Goal: Answer question/provide support: Share knowledge or assist other users

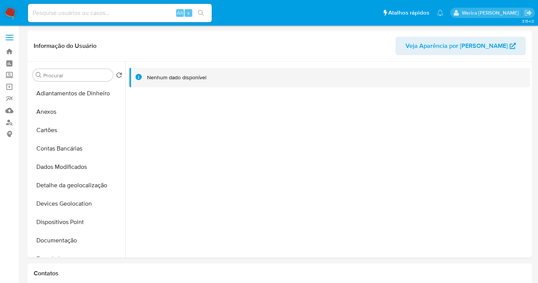
select select "10"
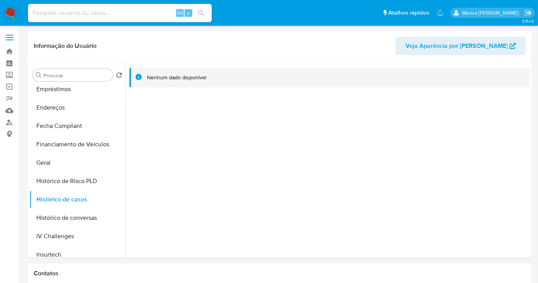
click at [34, 128] on button "Fecha Compliant" at bounding box center [75, 126] width 90 height 18
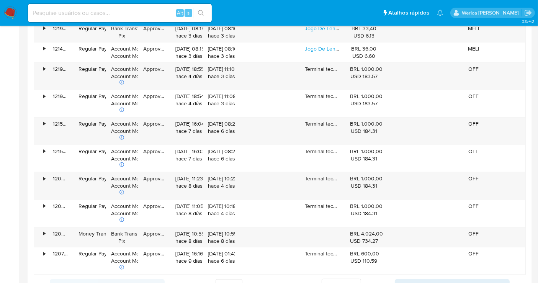
scroll to position [906, 0]
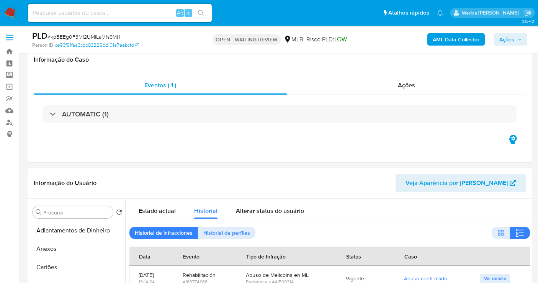
select select "10"
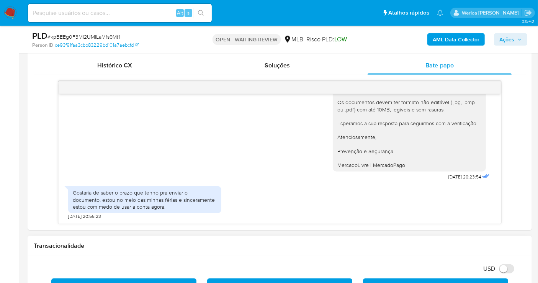
scroll to position [326, 0]
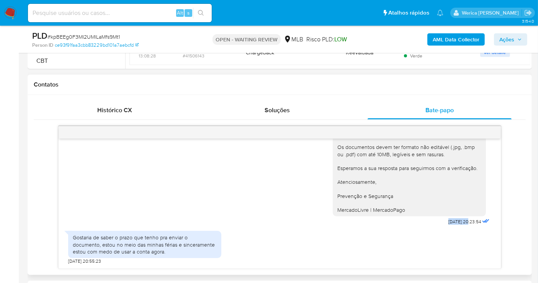
drag, startPoint x: 454, startPoint y: 222, endPoint x: 430, endPoint y: 220, distance: 24.6
click at [430, 220] on div "Olá! Estamos realizando uma verificação adicional de segurança em contas de usu…" at bounding box center [412, 111] width 159 height 231
copy span "08/08/202"
click at [97, 248] on div "Gostaria de saber o prazo que tenho pra enviar o documento, estou no meio das m…" at bounding box center [145, 244] width 144 height 21
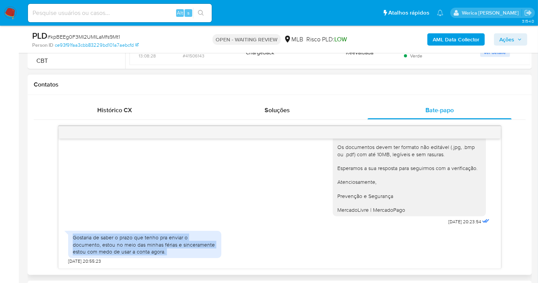
click at [97, 248] on div "Gostaria de saber o prazo que tenho pra enviar o documento, estou no meio das m…" at bounding box center [145, 244] width 144 height 21
copy div "Gostaria de saber o prazo que tenho pra enviar o documento, estou no meio das m…"
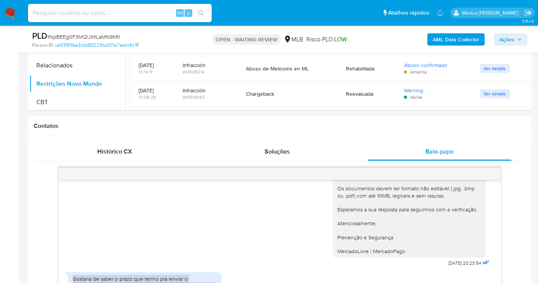
scroll to position [284, 0]
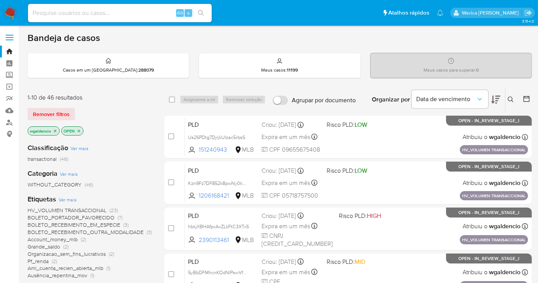
click at [511, 98] on icon at bounding box center [511, 100] width 6 height 6
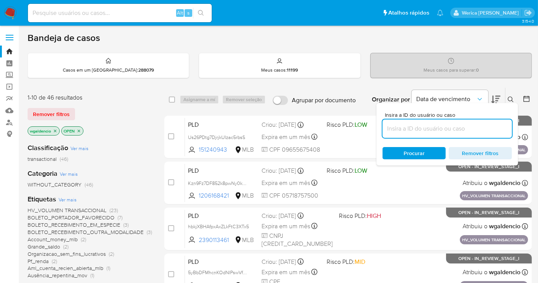
click at [428, 132] on input at bounding box center [448, 129] width 130 height 10
type input "kpBEEg0F3MI2UMlLaMfs9Mt1"
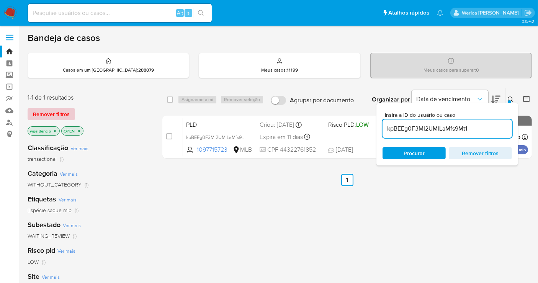
click at [53, 110] on span "Remover filtros" at bounding box center [51, 114] width 37 height 11
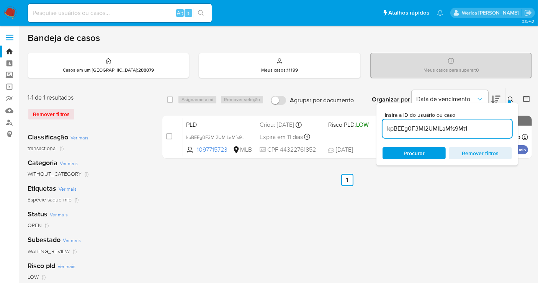
drag, startPoint x: 172, startPoint y: 100, endPoint x: 176, endPoint y: 102, distance: 4.1
click at [172, 101] on input "checkbox" at bounding box center [170, 100] width 6 height 6
checkbox input "true"
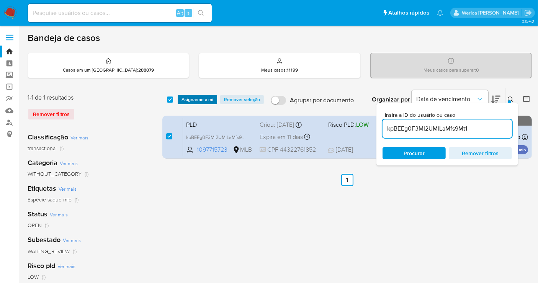
click at [191, 102] on span "Asignarme a mí" at bounding box center [198, 100] width 32 height 8
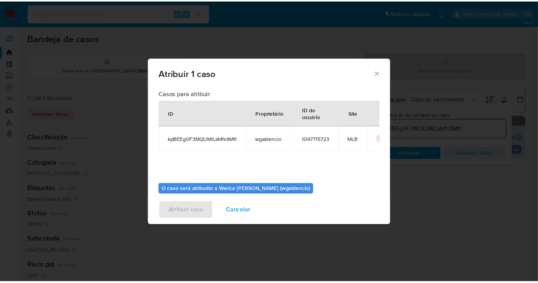
scroll to position [39, 0]
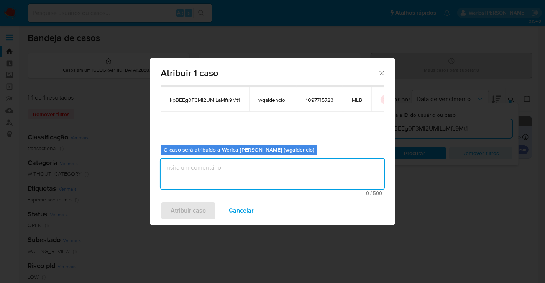
click at [197, 172] on textarea "assign-modal" at bounding box center [273, 174] width 224 height 31
type textarea "c"
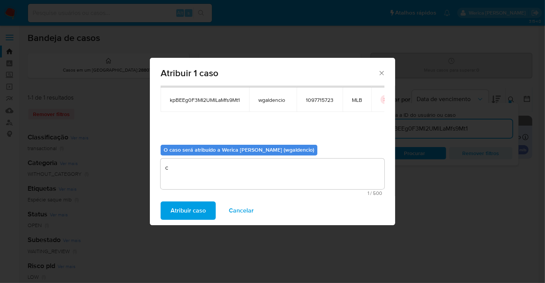
drag, startPoint x: 194, startPoint y: 204, endPoint x: 225, endPoint y: 182, distance: 38.6
click at [222, 187] on div "Atribuir 1 caso Casos para atribuir: ID Proprietário ID do usuário Site kpBEEg0…" at bounding box center [272, 141] width 245 height 167
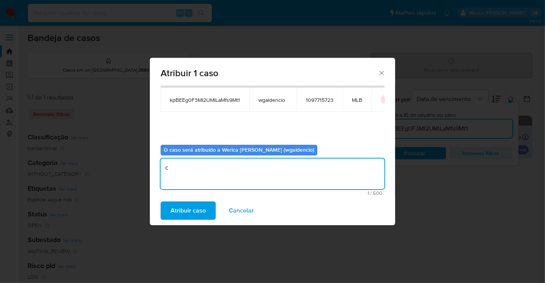
click at [227, 179] on textarea "c" at bounding box center [273, 174] width 224 height 31
click at [209, 207] on button "Atribuir caso" at bounding box center [188, 211] width 55 height 18
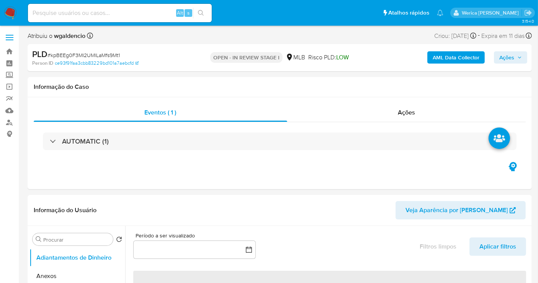
click at [50, 272] on button "Anexos" at bounding box center [78, 276] width 96 height 18
select select "10"
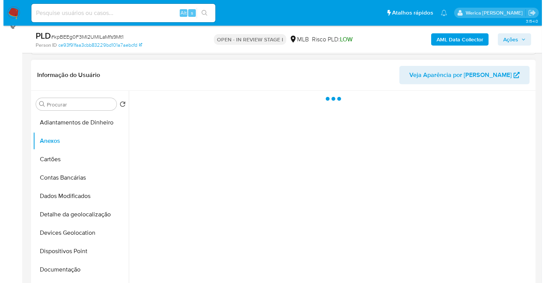
scroll to position [128, 0]
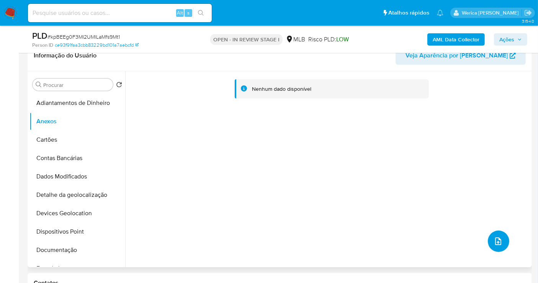
click at [494, 240] on icon "upload-file" at bounding box center [498, 241] width 9 height 9
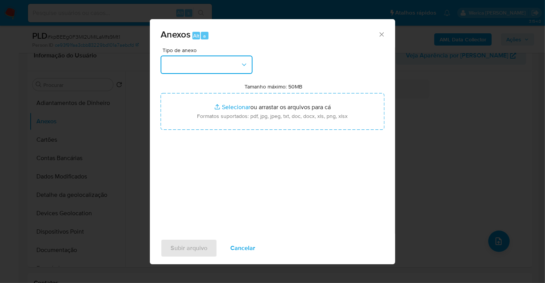
click at [223, 66] on button "button" at bounding box center [207, 65] width 92 height 18
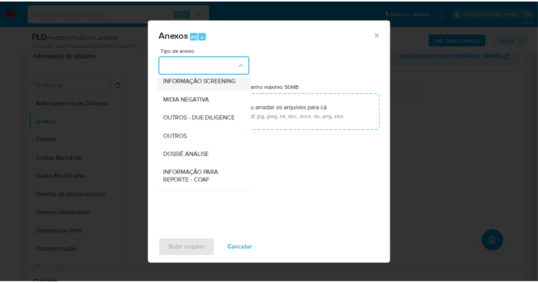
scroll to position [85, 0]
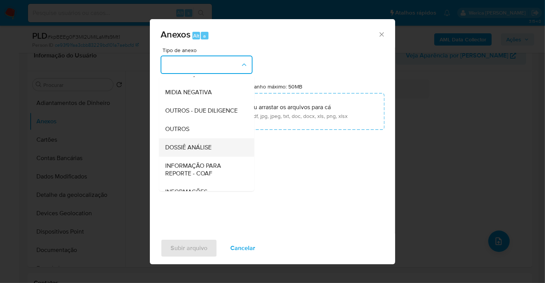
click at [211, 157] on div "DOSSIÊ ANÁLISE" at bounding box center [204, 147] width 78 height 18
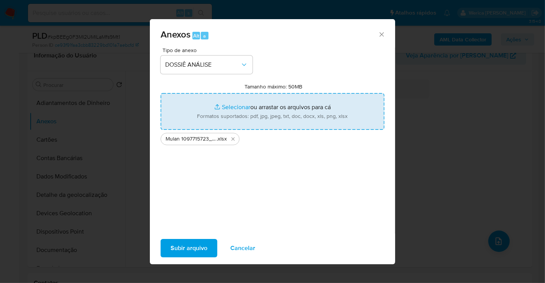
type input "C:\fakepath\SAR - XXXX - CPF 44322761852 - MAYARA GOMES CORRALLI.pdf"
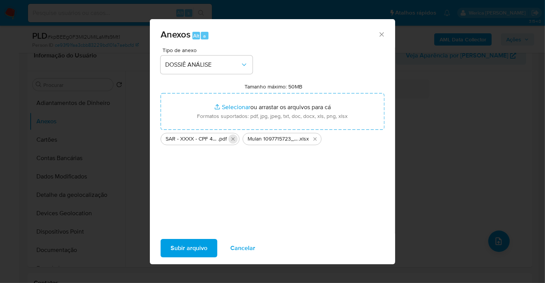
click at [231, 140] on icon "Excluir SAR - XXXX - CPF 44322761852 - MAYARA GOMES CORRALLI.pdf" at bounding box center [233, 139] width 6 height 6
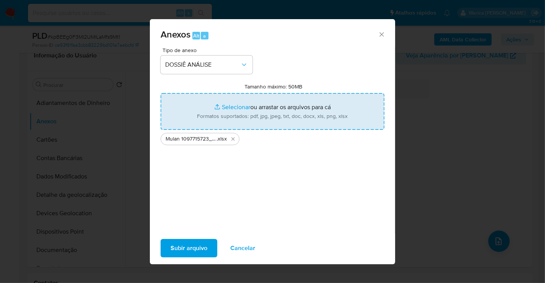
type input "C:\fakepath\SAR - XXXX - CPF 44322761852 - MAYARA GOMES CORRALLI (1).pdf"
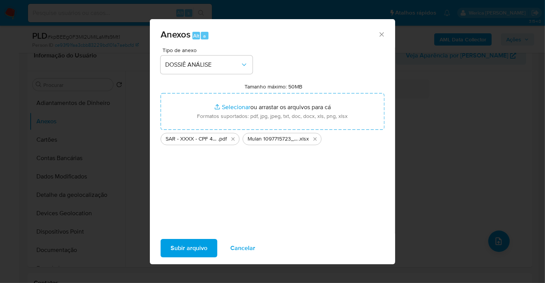
click at [197, 249] on span "Subir arquivo" at bounding box center [189, 248] width 37 height 17
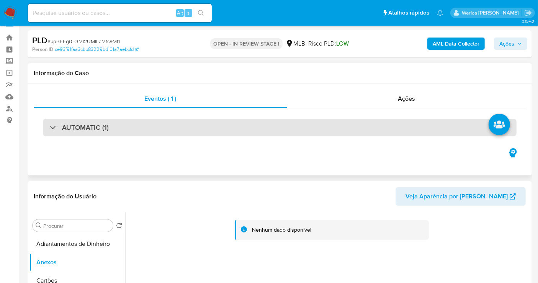
scroll to position [0, 0]
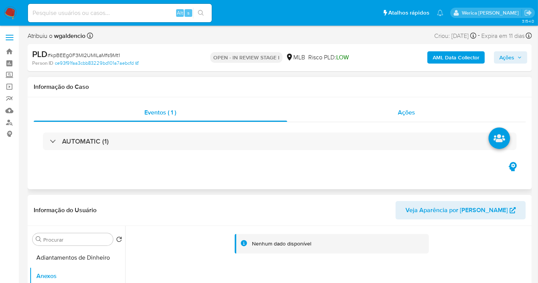
click at [405, 105] on div "Ações" at bounding box center [406, 112] width 239 height 18
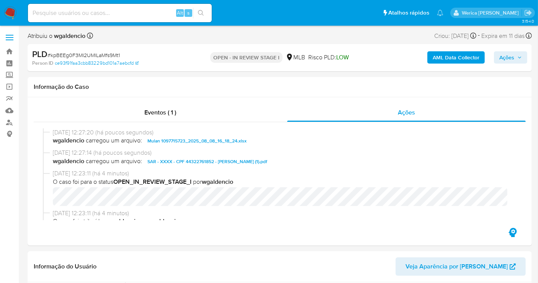
click at [503, 60] on span "Ações" at bounding box center [507, 57] width 15 height 12
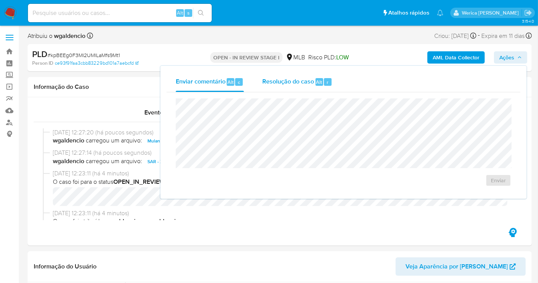
click at [316, 90] on div "Resolução do caso Alt r" at bounding box center [298, 82] width 70 height 20
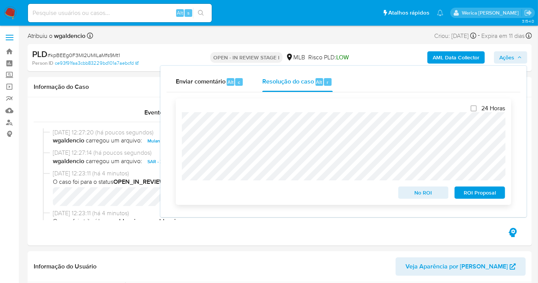
click at [477, 194] on span "ROI Proposal" at bounding box center [480, 192] width 40 height 11
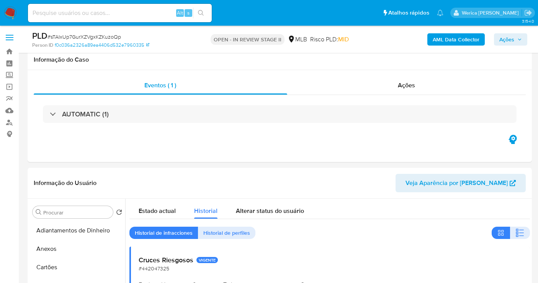
select select "10"
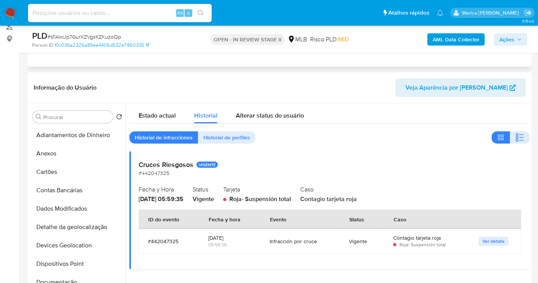
scroll to position [342, 0]
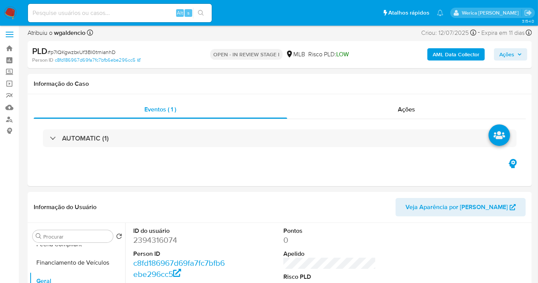
scroll to position [2, 0]
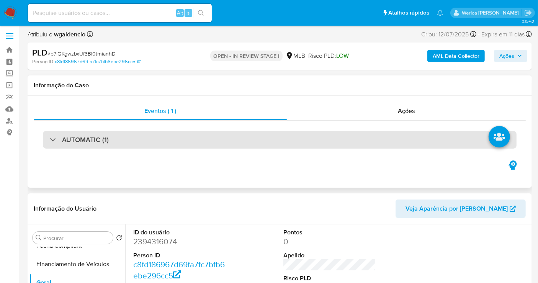
click at [284, 131] on div "AUTOMATIC (1)" at bounding box center [280, 140] width 474 height 18
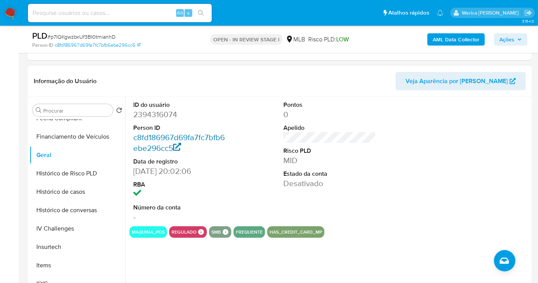
scroll to position [342, 0]
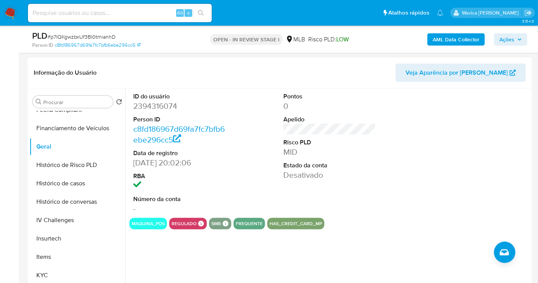
click at [152, 97] on dt "ID do usuário" at bounding box center [179, 96] width 93 height 8
click at [155, 103] on dd "2394316074" at bounding box center [179, 106] width 93 height 11
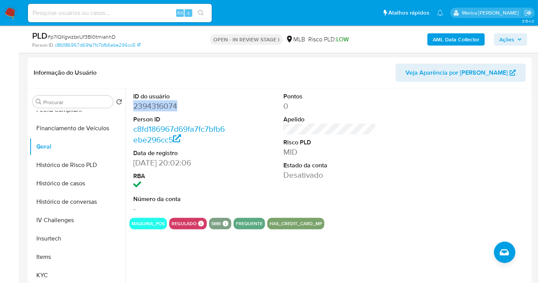
copy dd "2394316074"
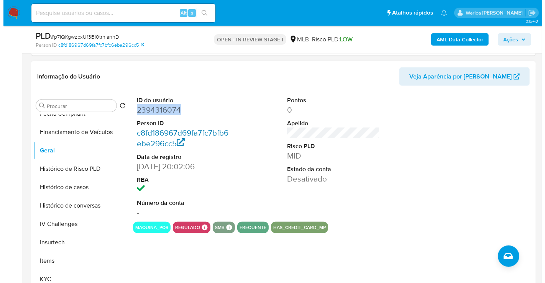
scroll to position [340, 0]
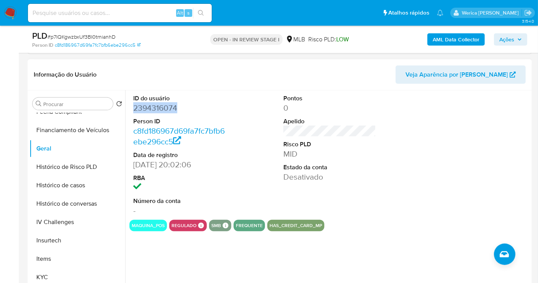
copy dd "2394316074"
click at [448, 33] on b "AML Data Collector" at bounding box center [456, 39] width 47 height 12
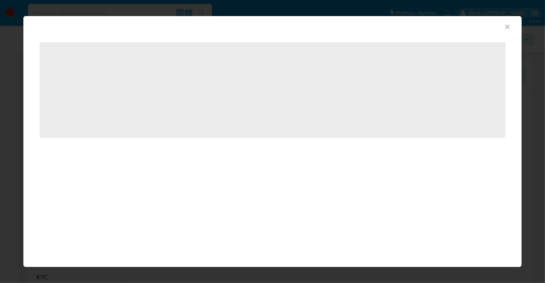
click at [449, 35] on div "AML Data Collector ‌" at bounding box center [272, 85] width 498 height 138
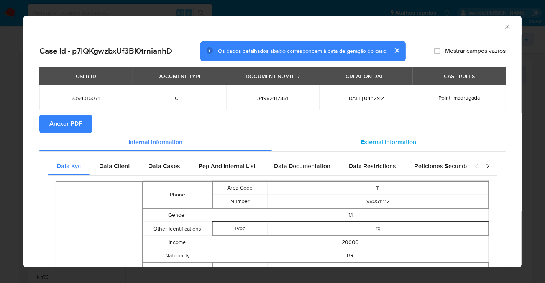
click at [369, 144] on span "External information" at bounding box center [389, 142] width 56 height 9
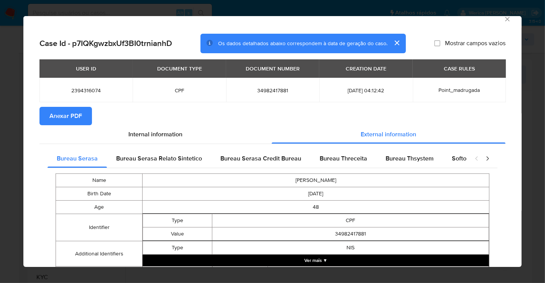
scroll to position [0, 0]
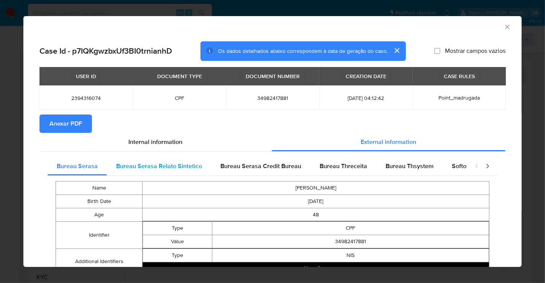
click at [189, 169] on span "Bureau Serasa Relato Sintetico" at bounding box center [159, 166] width 86 height 9
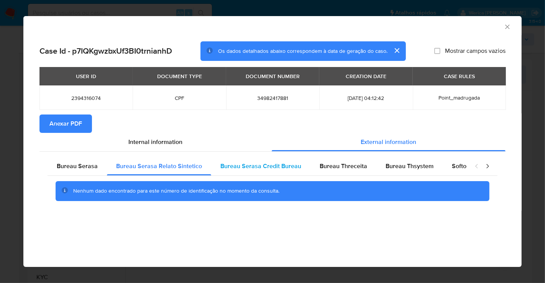
click at [305, 168] on div "Bureau Serasa Credit Bureau" at bounding box center [260, 166] width 99 height 18
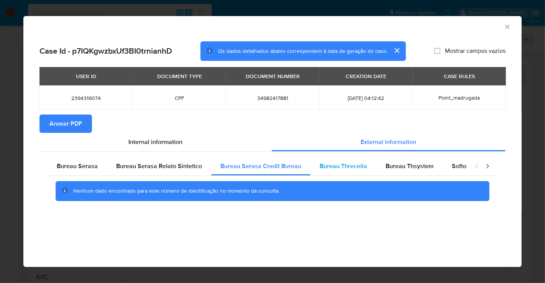
click at [342, 169] on span "Bureau Threceita" at bounding box center [344, 166] width 48 height 9
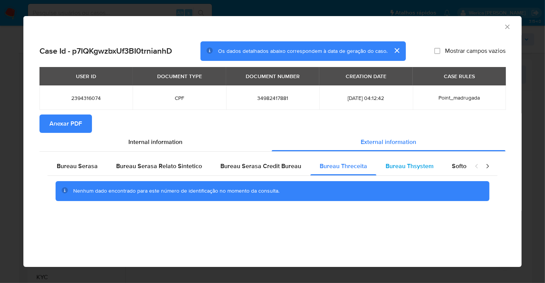
click at [402, 171] on div "Bureau Thsystem" at bounding box center [409, 166] width 66 height 18
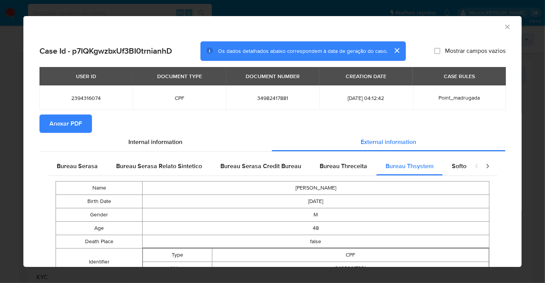
click at [72, 125] on span "Anexar PDF" at bounding box center [65, 123] width 33 height 17
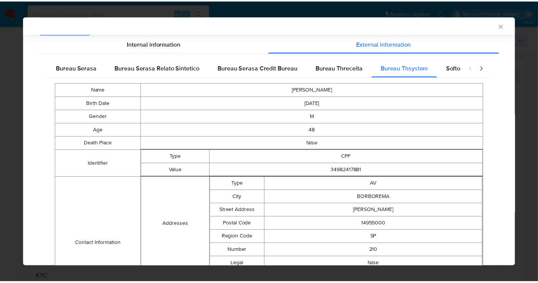
scroll to position [169, 0]
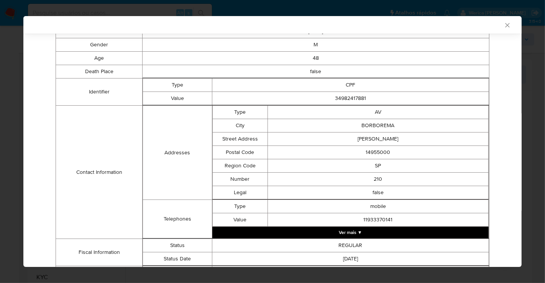
click at [1, 180] on div "AML Data Collector Case Id - p7IQKgwzbxUf3BI0trnianhD Os dados detalhados abaix…" at bounding box center [272, 141] width 545 height 283
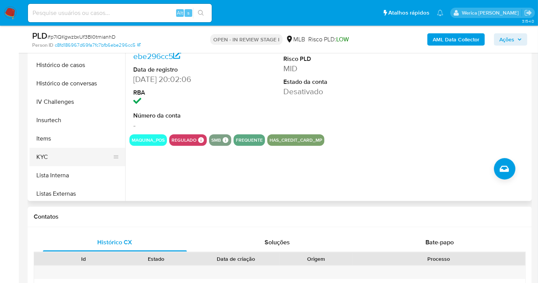
scroll to position [255, 0]
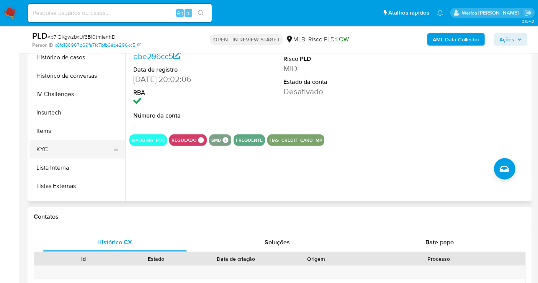
click at [68, 145] on button "KYC" at bounding box center [75, 149] width 90 height 18
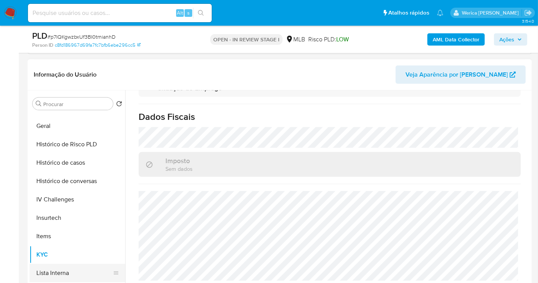
scroll to position [170, 0]
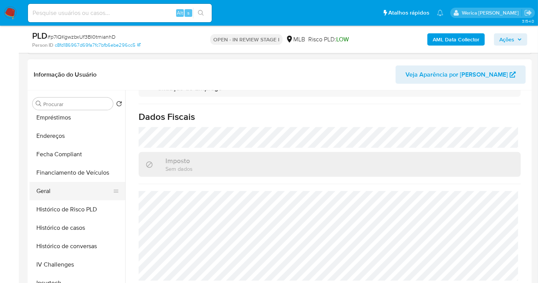
click at [36, 185] on button "Geral" at bounding box center [75, 191] width 90 height 18
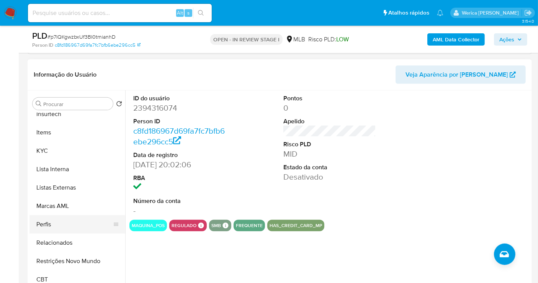
scroll to position [340, 0]
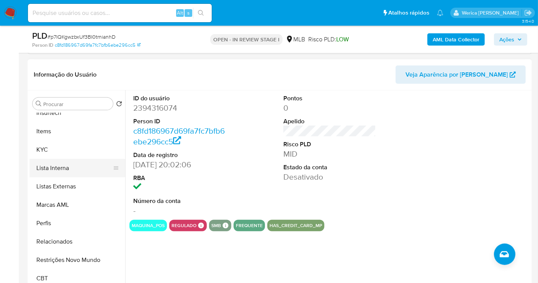
click at [72, 159] on button "Lista Interna" at bounding box center [75, 168] width 90 height 18
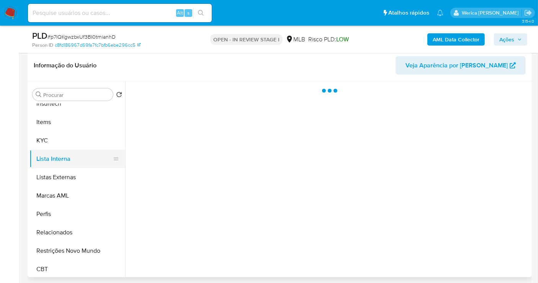
click at [71, 151] on button "Lista Interna" at bounding box center [75, 159] width 90 height 18
click at [70, 136] on button "KYC" at bounding box center [75, 140] width 90 height 18
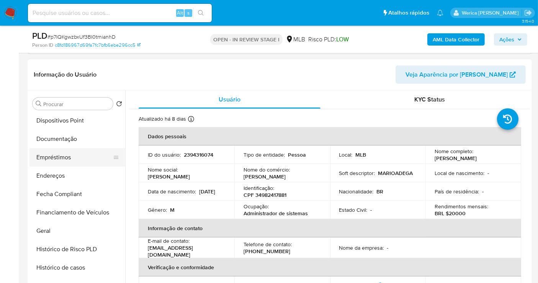
scroll to position [128, 0]
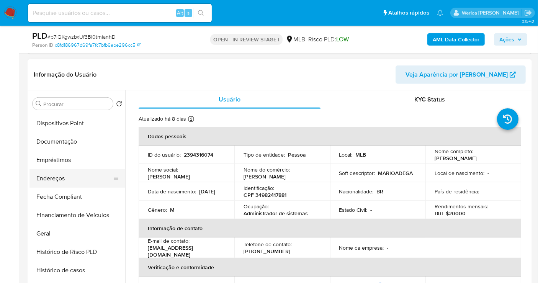
click at [81, 169] on button "Endereços" at bounding box center [75, 178] width 90 height 18
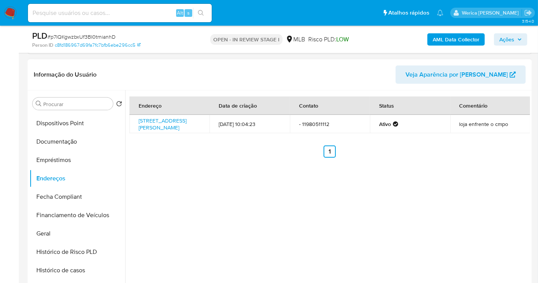
click at [510, 187] on div "Endereço Data de criação Contato Status Comentário [STREET_ADDRESS][PERSON_NAME…" at bounding box center [327, 188] width 405 height 196
drag, startPoint x: 509, startPoint y: 181, endPoint x: 504, endPoint y: 179, distance: 5.8
click at [509, 181] on div "Endereço Data de criação Contato Status Comentário [STREET_ADDRESS][PERSON_NAME…" at bounding box center [327, 188] width 405 height 196
click at [182, 130] on link "[STREET_ADDRESS][PERSON_NAME]" at bounding box center [163, 124] width 48 height 15
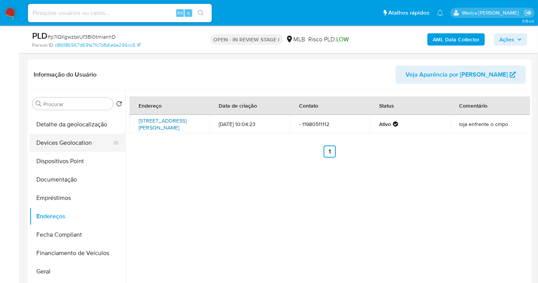
scroll to position [43, 0]
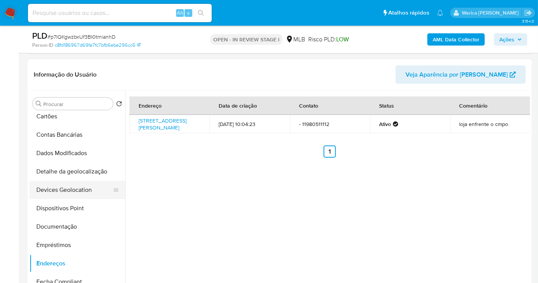
drag, startPoint x: 82, startPoint y: 182, endPoint x: 83, endPoint y: 173, distance: 9.3
click at [82, 181] on button "Devices Geolocation" at bounding box center [75, 190] width 90 height 18
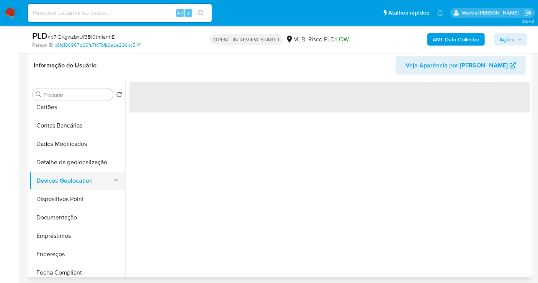
click at [85, 172] on button "Devices Geolocation" at bounding box center [75, 181] width 90 height 18
click at [75, 155] on button "Detalhe da geolocalização" at bounding box center [75, 162] width 90 height 18
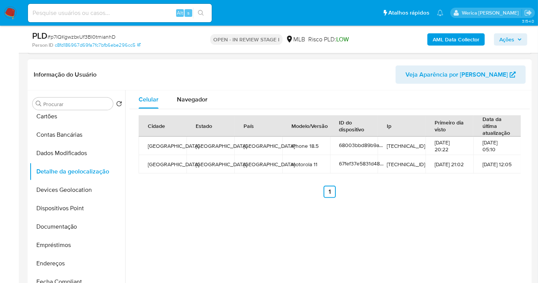
click at [467, 202] on div "Cidade Estado País Modelo/Versão ID do dispositivo Ip Primeiro dia visto Data d…" at bounding box center [330, 156] width 401 height 95
click at [467, 201] on div "Cidade Estado País Modelo/Versão ID do dispositivo Ip Primeiro dia visto Data d…" at bounding box center [330, 156] width 401 height 95
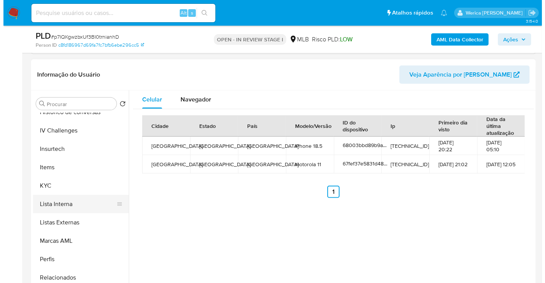
scroll to position [342, 0]
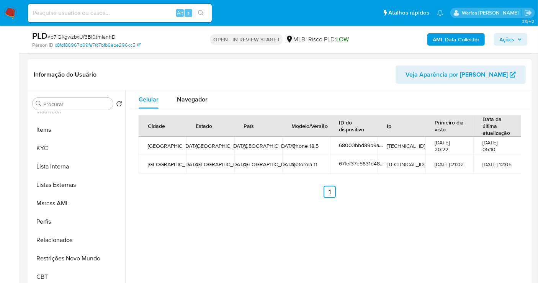
click at [89, 256] on button "Restrições Novo Mundo" at bounding box center [78, 258] width 96 height 18
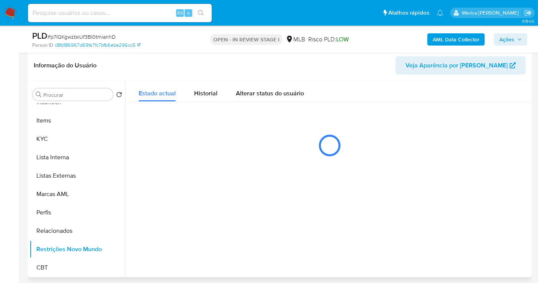
click at [380, 149] on div at bounding box center [330, 145] width 401 height 38
click at [187, 91] on button "Historial" at bounding box center [206, 91] width 42 height 20
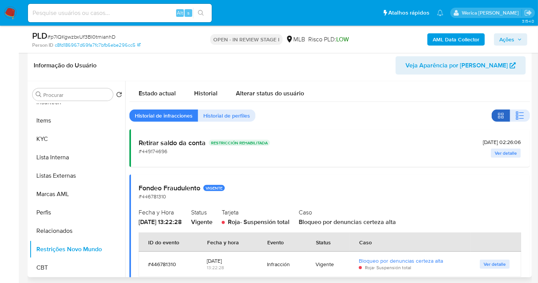
click at [507, 117] on button "button" at bounding box center [501, 116] width 18 height 12
click at [522, 111] on icon "button" at bounding box center [520, 115] width 9 height 9
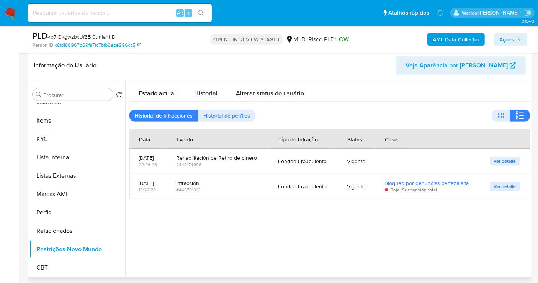
click at [420, 241] on div at bounding box center [327, 179] width 405 height 196
click at [495, 185] on span "Ver detalle" at bounding box center [505, 187] width 22 height 8
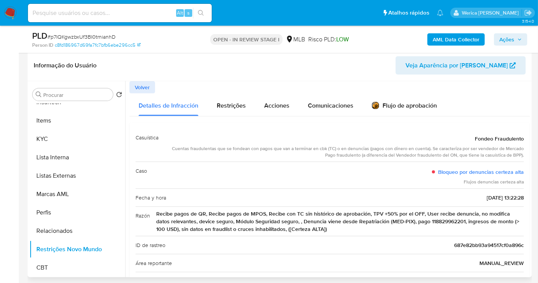
click at [276, 173] on div "Caso Bloqueo por denuncias certeza alta Flujos denuncias certeza alta" at bounding box center [330, 175] width 389 height 27
click at [279, 215] on span "Recibe pagos de QR, Recibe pagos de MPOS, Recibe con TC sin histórico de aproba…" at bounding box center [340, 221] width 368 height 23
click at [234, 115] on div "Restrições" at bounding box center [231, 105] width 29 height 23
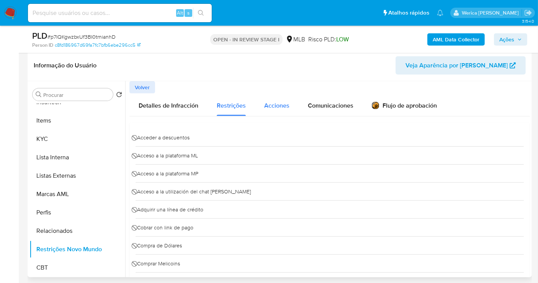
click at [271, 113] on div "Acciones" at bounding box center [276, 105] width 25 height 23
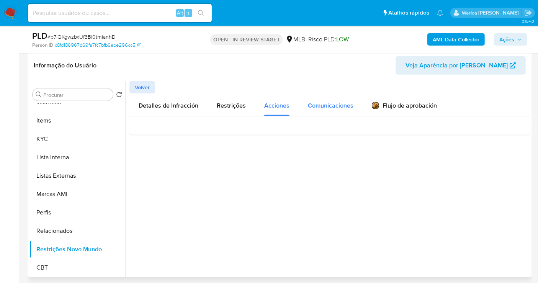
click at [325, 103] on span "Comunicaciones" at bounding box center [331, 105] width 46 height 9
drag, startPoint x: 228, startPoint y: 134, endPoint x: 227, endPoint y: 138, distance: 4.3
click at [227, 138] on span "Suas contas estão bloqueadas" at bounding box center [181, 139] width 91 height 8
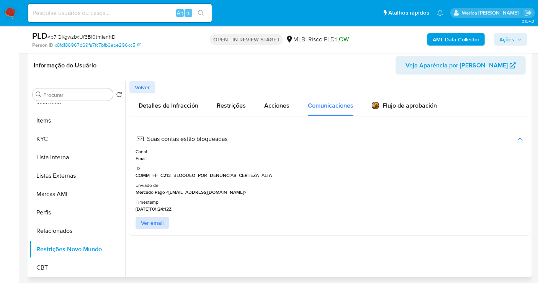
click at [160, 222] on span "Ver email" at bounding box center [152, 223] width 23 height 11
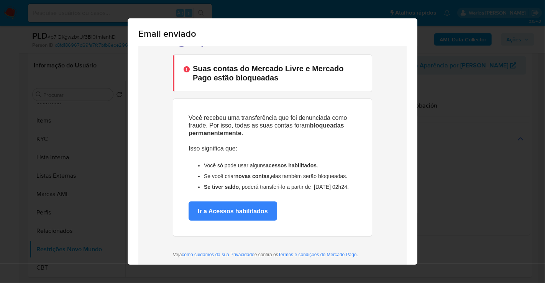
scroll to position [28, 0]
drag, startPoint x: 459, startPoint y: 89, endPoint x: 448, endPoint y: 59, distance: 31.3
click at [459, 89] on div "Email enviado Cerrar" at bounding box center [272, 141] width 545 height 283
drag, startPoint x: 448, startPoint y: 56, endPoint x: 433, endPoint y: 18, distance: 40.9
click at [449, 57] on div "Email enviado Cerrar" at bounding box center [272, 141] width 545 height 283
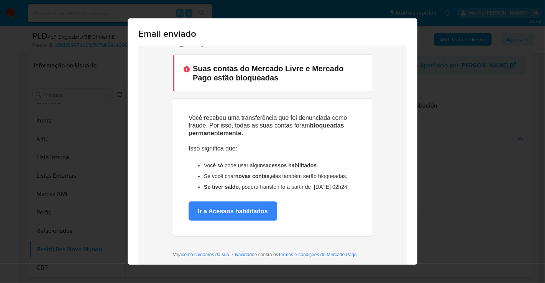
click at [454, 122] on div "Email enviado Cerrar" at bounding box center [272, 141] width 545 height 283
click at [369, 46] on div "Email enviado" at bounding box center [273, 32] width 290 height 28
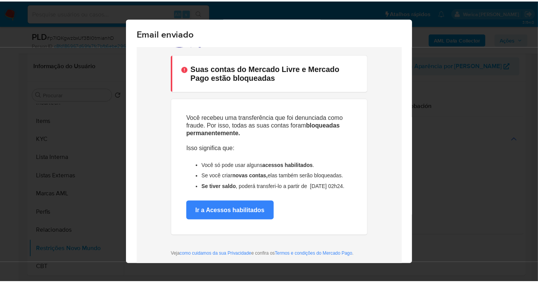
scroll to position [36, 0]
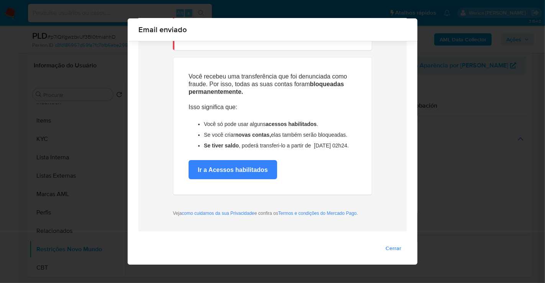
click at [410, 244] on div "Cerrar" at bounding box center [273, 253] width 290 height 23
click at [387, 247] on span "Cerrar" at bounding box center [394, 248] width 16 height 11
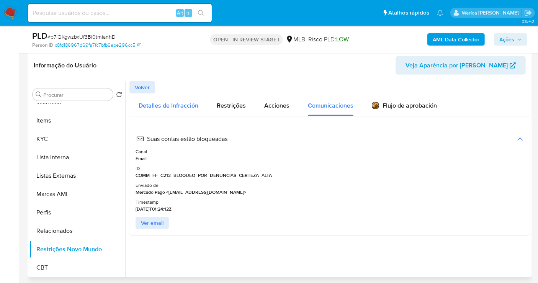
click at [161, 105] on span "Detalles de Infracción" at bounding box center [169, 105] width 60 height 9
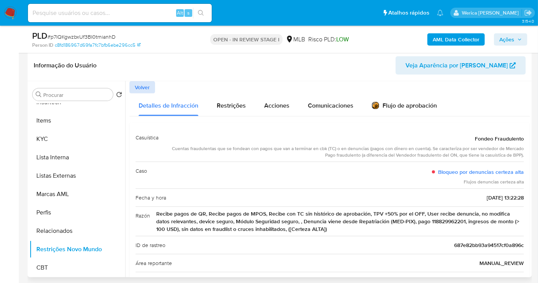
click at [146, 90] on span "Volver" at bounding box center [142, 87] width 15 height 11
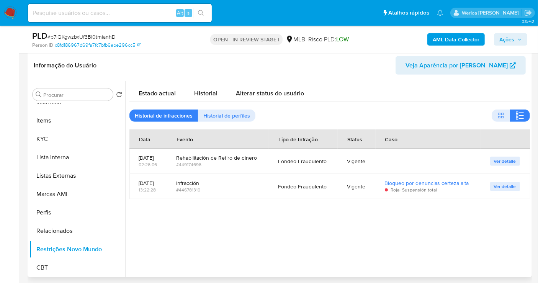
click at [499, 159] on span "Ver detalle" at bounding box center [505, 162] width 22 height 8
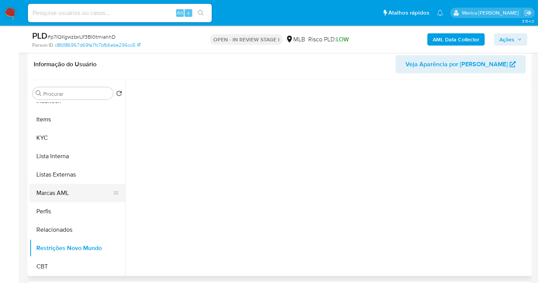
scroll to position [340, 0]
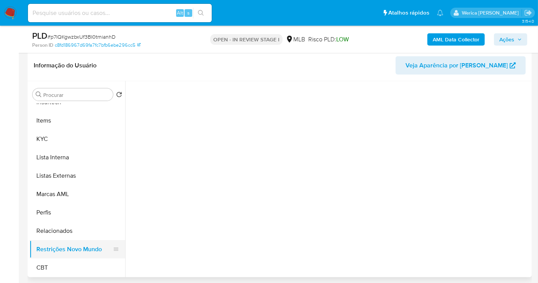
click at [91, 243] on button "Restrições Novo Mundo" at bounding box center [75, 249] width 90 height 18
drag, startPoint x: 80, startPoint y: 225, endPoint x: 80, endPoint y: 230, distance: 5.4
click at [79, 227] on button "Relacionados" at bounding box center [75, 231] width 90 height 18
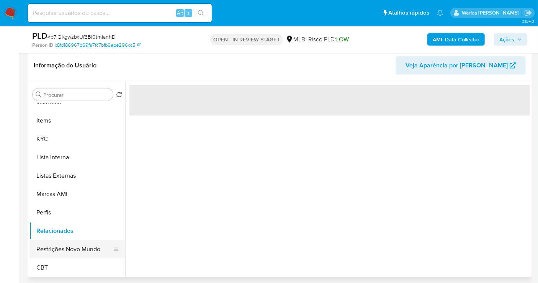
click at [85, 252] on button "Restrições Novo Mundo" at bounding box center [75, 249] width 90 height 18
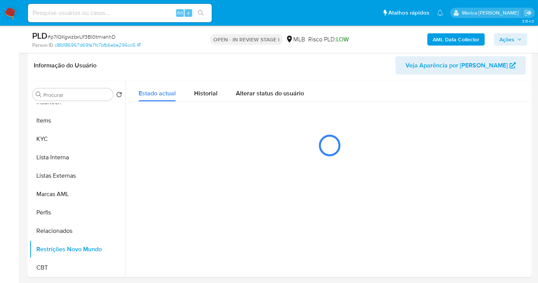
drag, startPoint x: 215, startPoint y: 95, endPoint x: 226, endPoint y: 101, distance: 12.7
click at [216, 96] on span "Historial" at bounding box center [205, 93] width 23 height 9
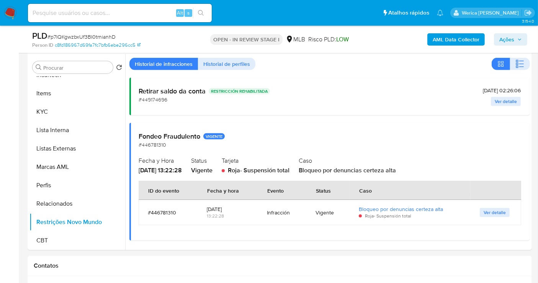
scroll to position [426, 0]
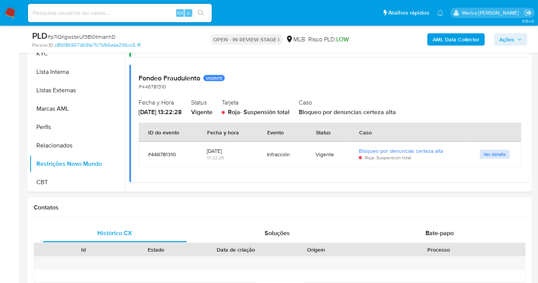
click at [487, 156] on span "Ver detalle" at bounding box center [495, 155] width 22 height 8
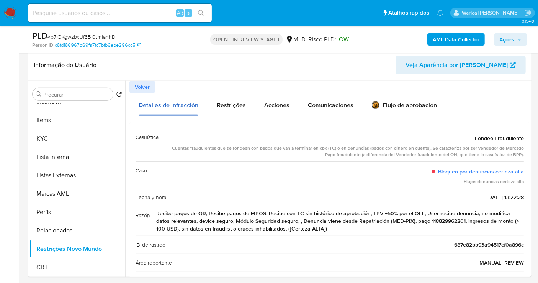
scroll to position [340, 0]
click at [152, 85] on button "Volver" at bounding box center [143, 87] width 26 height 12
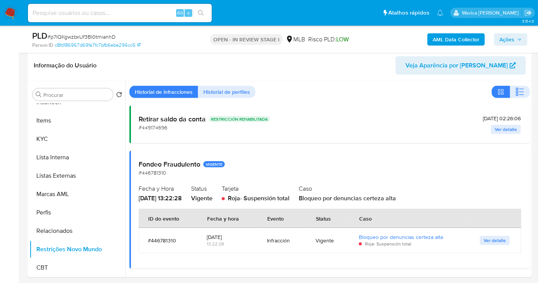
scroll to position [25, 0]
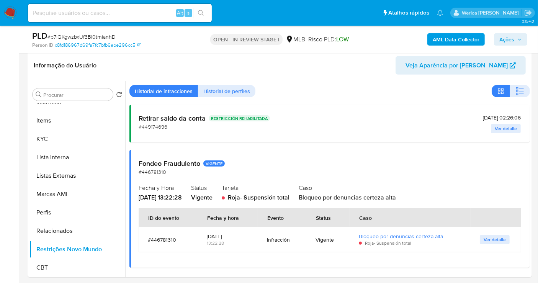
drag, startPoint x: 245, startPoint y: 194, endPoint x: 426, endPoint y: 194, distance: 180.9
click at [426, 195] on div "Fecha y Hora [DATE] 13:22:28 Status Vigente Tarjeta Roja - Suspensión total Cas…" at bounding box center [330, 192] width 382 height 20
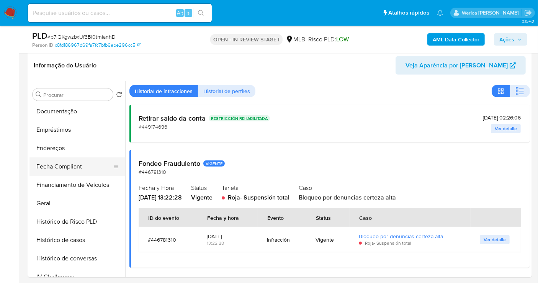
scroll to position [129, 0]
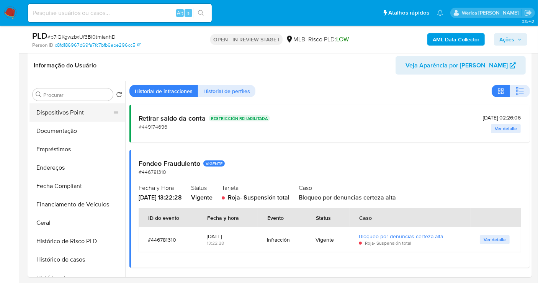
click at [76, 114] on button "Dispositivos Point" at bounding box center [75, 112] width 90 height 18
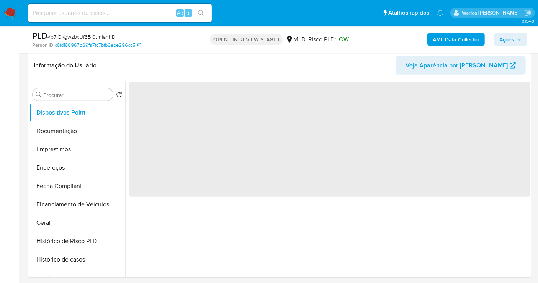
scroll to position [0, 0]
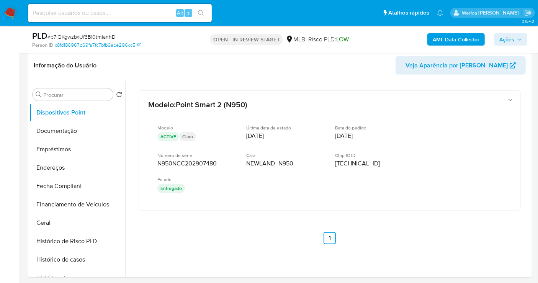
click at [447, 232] on div "Modelo : Point Smart 2 (N950) Modelo ACTIVE Claro Última data de estado [DATE] …" at bounding box center [330, 167] width 401 height 172
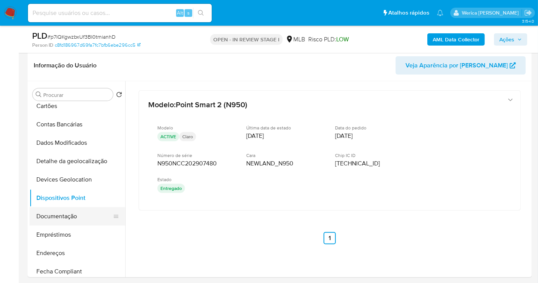
click at [81, 214] on button "Documentação" at bounding box center [75, 216] width 90 height 18
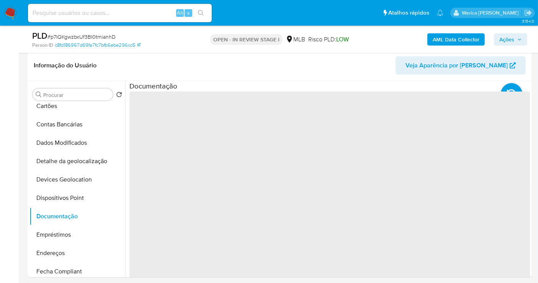
click at [168, 140] on span "‌" at bounding box center [330, 214] width 401 height 245
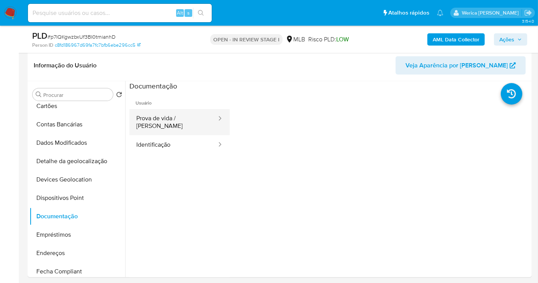
click at [175, 121] on button "Prova de vida / [PERSON_NAME]" at bounding box center [174, 122] width 88 height 26
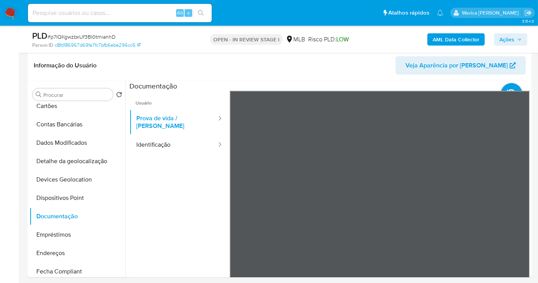
scroll to position [0, 0]
click at [180, 136] on button "Identificação" at bounding box center [174, 145] width 88 height 20
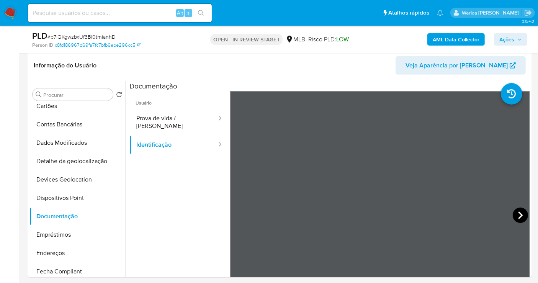
click at [517, 215] on icon at bounding box center [520, 215] width 15 height 15
click at [161, 105] on span "Usuário" at bounding box center [180, 100] width 100 height 18
click at [166, 121] on button "Prova de vida / [PERSON_NAME]" at bounding box center [174, 122] width 88 height 26
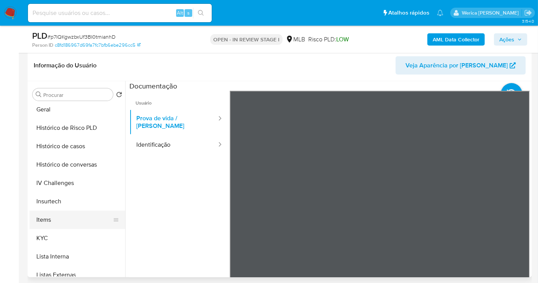
scroll to position [257, 0]
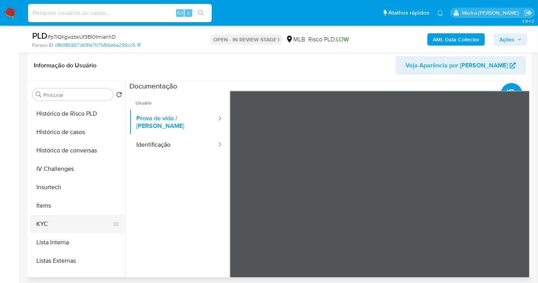
click at [77, 218] on button "KYC" at bounding box center [75, 224] width 90 height 18
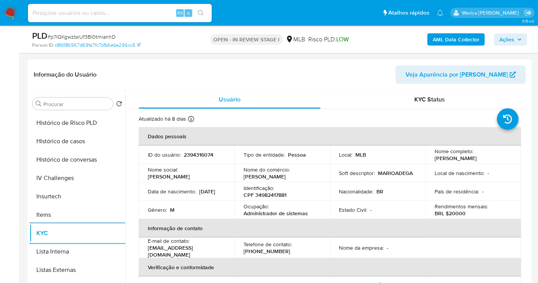
click at [488, 199] on td "País de residência : -" at bounding box center [474, 191] width 96 height 18
click at [353, 195] on p "Nacionalidade :" at bounding box center [357, 191] width 34 height 7
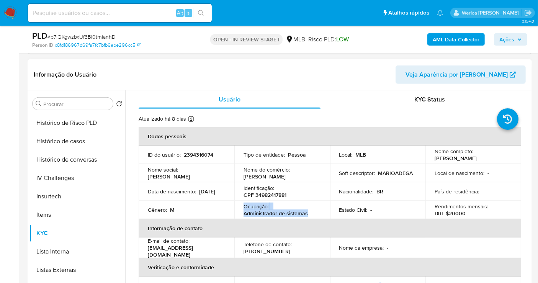
drag, startPoint x: 245, startPoint y: 204, endPoint x: 308, endPoint y: 214, distance: 64.0
click at [308, 214] on td "Ocupação : Administrador de sistemas" at bounding box center [283, 210] width 96 height 18
copy div "Ocupação : Administrador de sistemas"
click at [189, 155] on p "2394316074" at bounding box center [199, 154] width 30 height 7
click at [190, 156] on p "2394316074" at bounding box center [199, 154] width 30 height 7
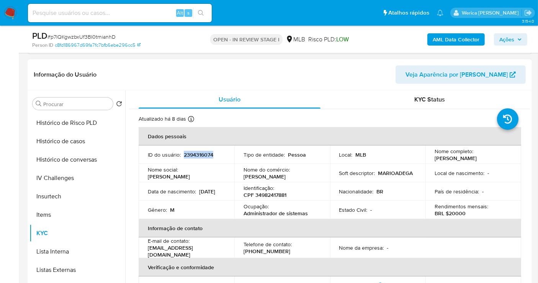
click at [190, 156] on p "2394316074" at bounding box center [199, 154] width 30 height 7
copy p "2394316074"
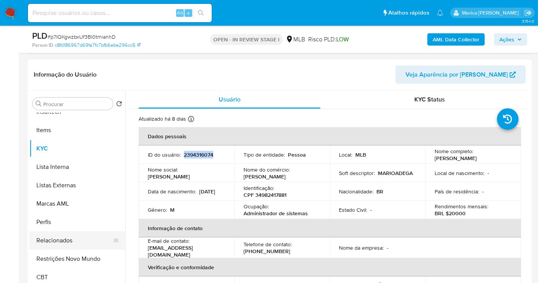
scroll to position [342, 0]
click at [74, 260] on button "Restrições Novo Mundo" at bounding box center [75, 258] width 90 height 18
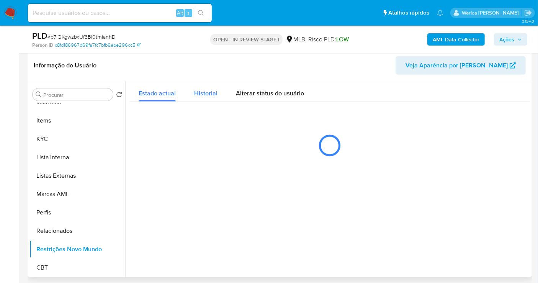
drag, startPoint x: 217, startPoint y: 86, endPoint x: 212, endPoint y: 96, distance: 11.0
click at [213, 90] on button "Historial" at bounding box center [206, 91] width 42 height 20
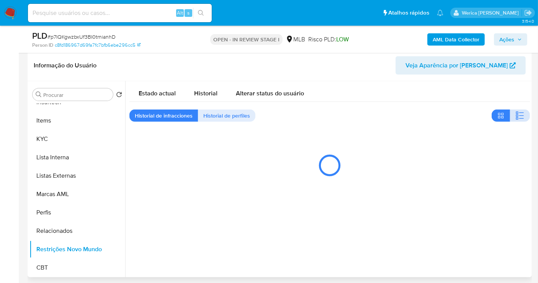
click at [519, 118] on icon "button" at bounding box center [520, 115] width 9 height 9
drag, startPoint x: 201, startPoint y: 90, endPoint x: 209, endPoint y: 94, distance: 8.9
click at [199, 90] on span "Historial" at bounding box center [205, 93] width 23 height 9
click at [502, 116] on icon "button" at bounding box center [503, 117] width 2 height 2
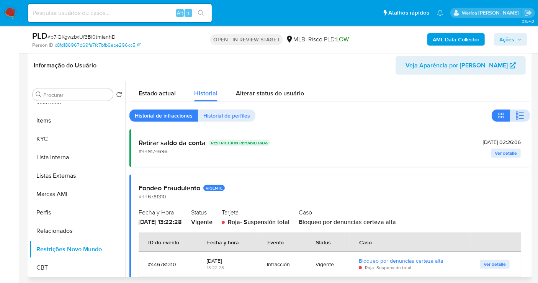
click at [516, 115] on icon "button" at bounding box center [520, 115] width 9 height 9
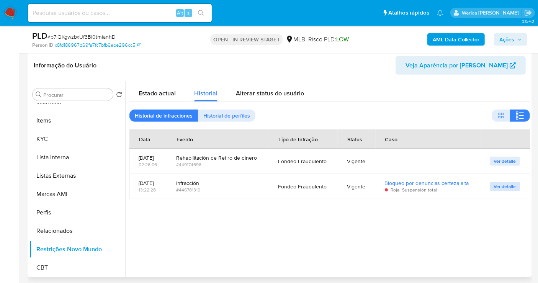
click at [501, 187] on span "Ver detalle" at bounding box center [505, 187] width 22 height 8
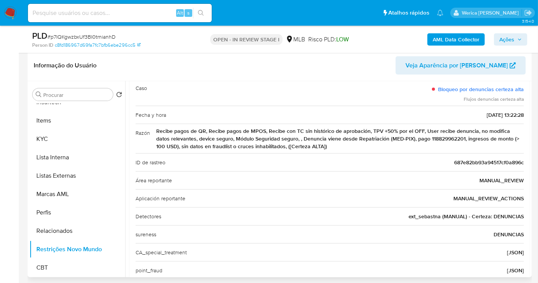
scroll to position [85, 0]
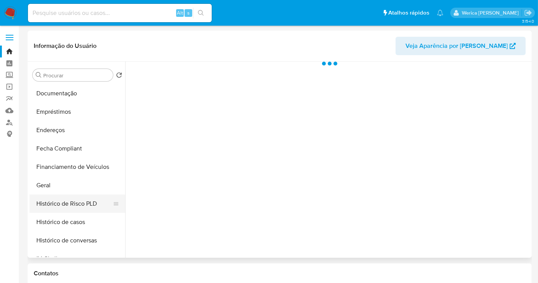
scroll to position [170, 0]
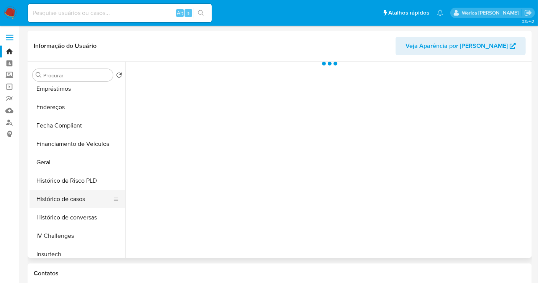
click at [78, 197] on button "Histórico de casos" at bounding box center [75, 199] width 90 height 18
select select "10"
